Goal: Information Seeking & Learning: Learn about a topic

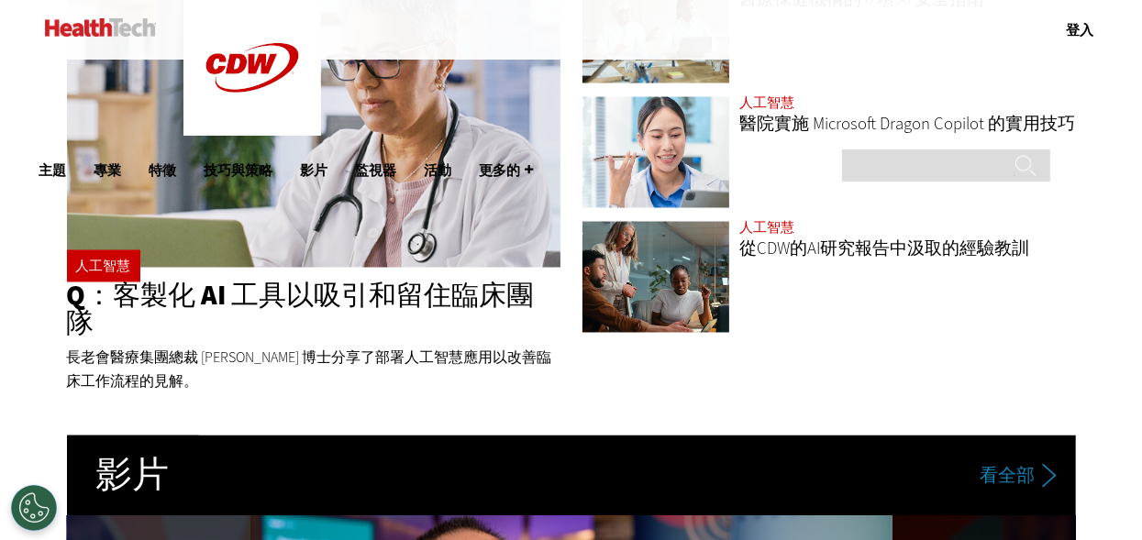
scroll to position [2854, 0]
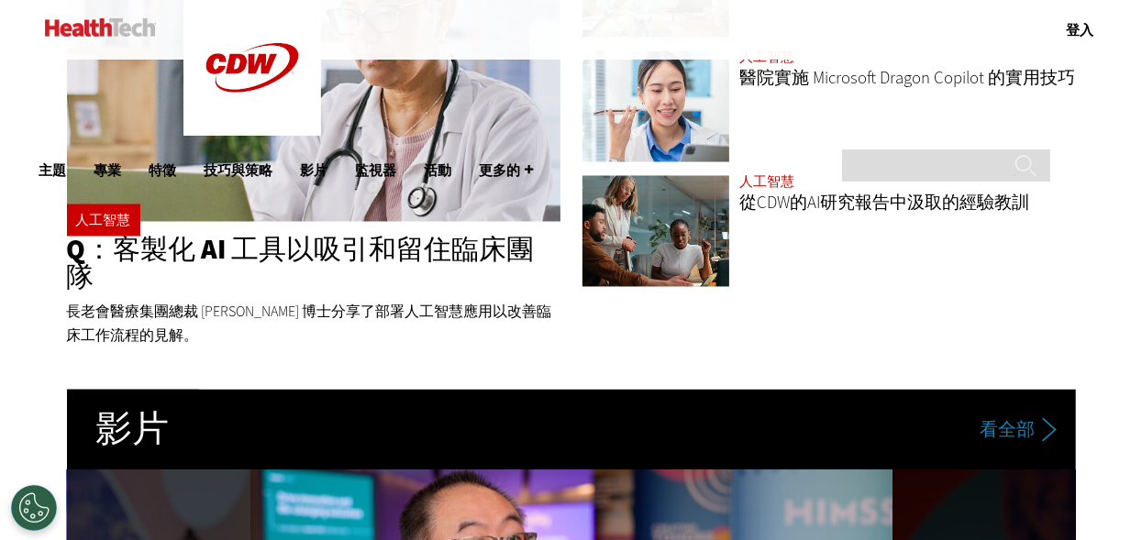
click at [398, 258] on font "Q：客製化 AI 工具以吸引和留住臨床團隊" at bounding box center [301, 264] width 468 height 64
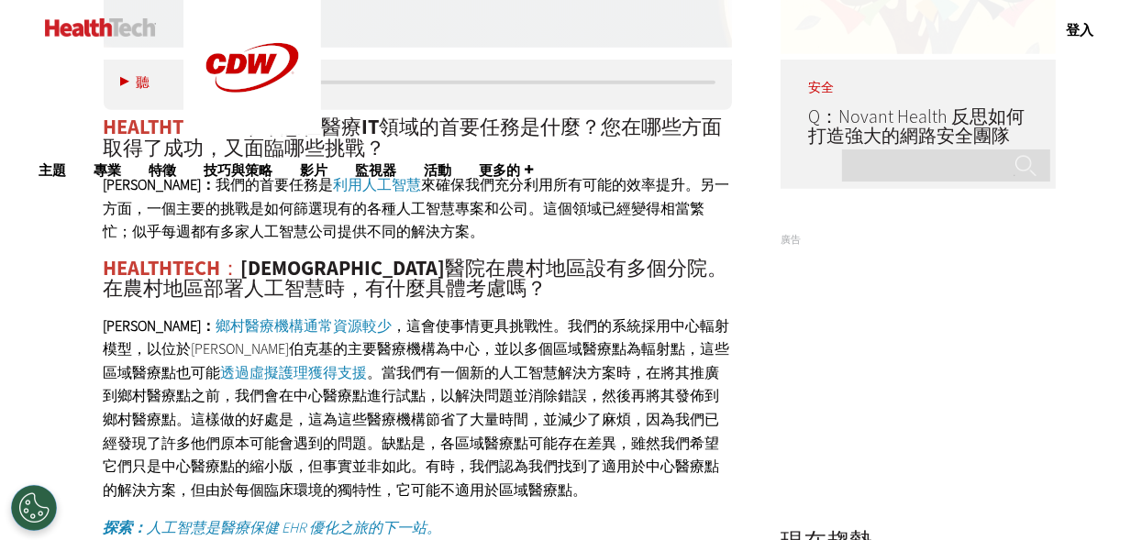
scroll to position [1528, 0]
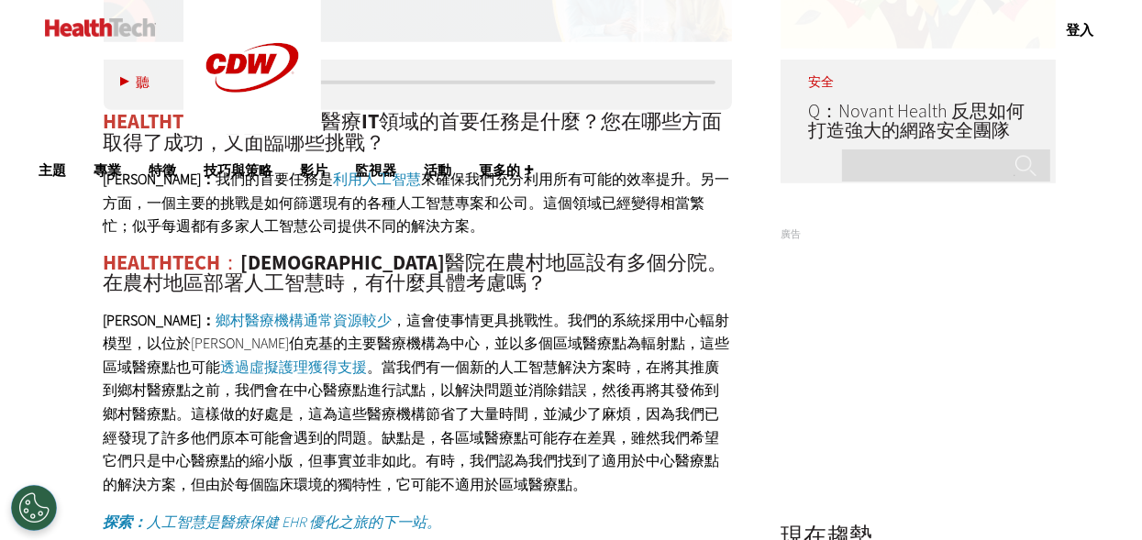
click at [571, 315] on font "，這會使事情更具挑戰性。我們的系統採用中心輻射模型，以位於[PERSON_NAME]伯克基的主要醫療機構為中心，並以多個區域醫療點為輻射點，這些區域醫療點也可能" at bounding box center [417, 344] width 626 height 66
